Goal: Information Seeking & Learning: Learn about a topic

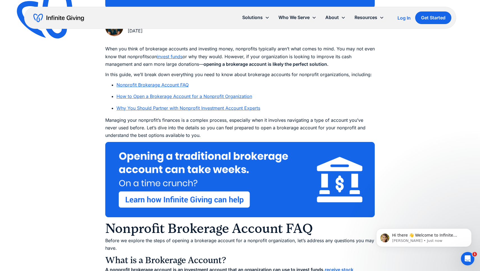
click at [334, 59] on p "When you think of brokerage accounts and investing money, nonprofits typically …" at bounding box center [239, 56] width 269 height 23
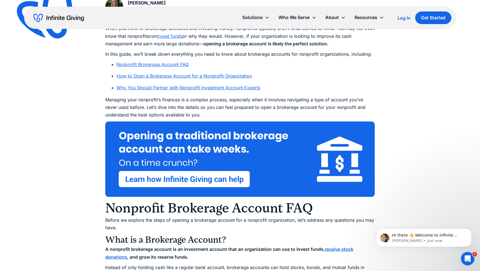
scroll to position [310, 0]
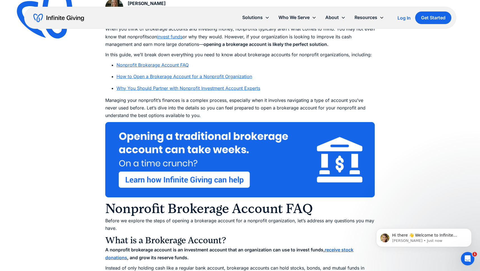
click at [178, 75] on link "How to Open a Brokerage Account for a Nonprofit Organization" at bounding box center [183, 77] width 135 height 6
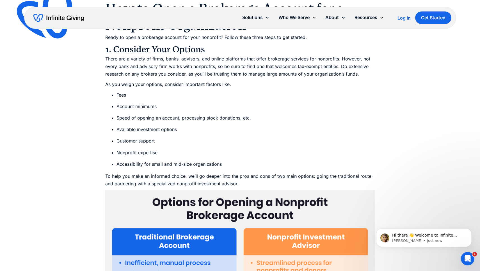
click at [348, 92] on li "Fees" at bounding box center [245, 95] width 258 height 8
click at [350, 87] on p "As you weigh your options, consider important factors like:" at bounding box center [239, 85] width 269 height 8
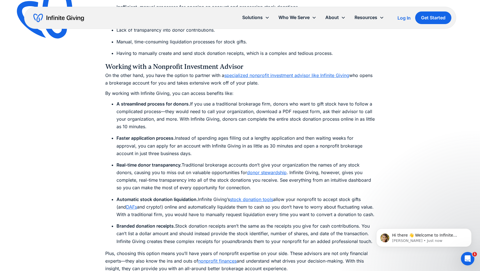
scroll to position [1790, 0]
click at [340, 75] on link "specialized nonprofit investment advisor like Infinite Giving" at bounding box center [286, 76] width 125 height 6
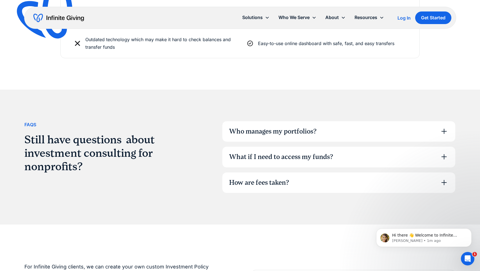
scroll to position [1485, 0]
click at [393, 181] on div "How are fees taken?" at bounding box center [338, 182] width 233 height 21
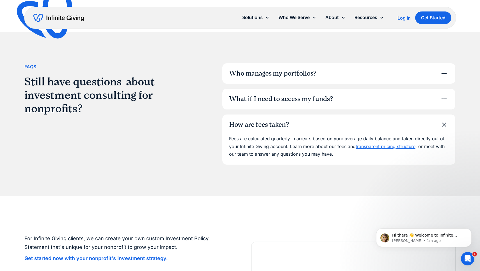
scroll to position [1550, 0]
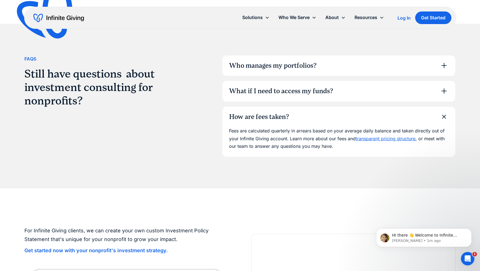
click at [408, 137] on link "transparent pricing structure" at bounding box center [385, 139] width 60 height 6
